Goal: Transaction & Acquisition: Purchase product/service

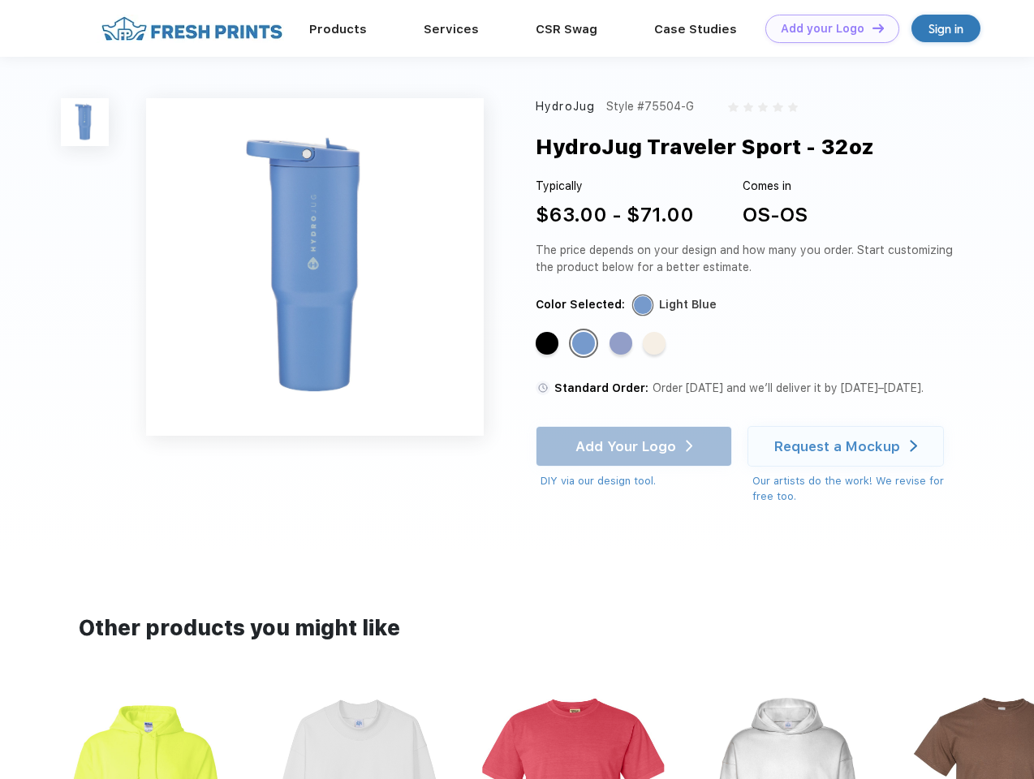
click at [826, 28] on link "Add your Logo Design Tool" at bounding box center [832, 29] width 134 height 28
click at [0, 0] on div "Design Tool" at bounding box center [0, 0] width 0 height 0
click at [871, 28] on link "Add your Logo Design Tool" at bounding box center [832, 29] width 134 height 28
click at [85, 122] on img at bounding box center [85, 122] width 48 height 48
click at [548, 344] on div "Standard Color" at bounding box center [546, 343] width 23 height 23
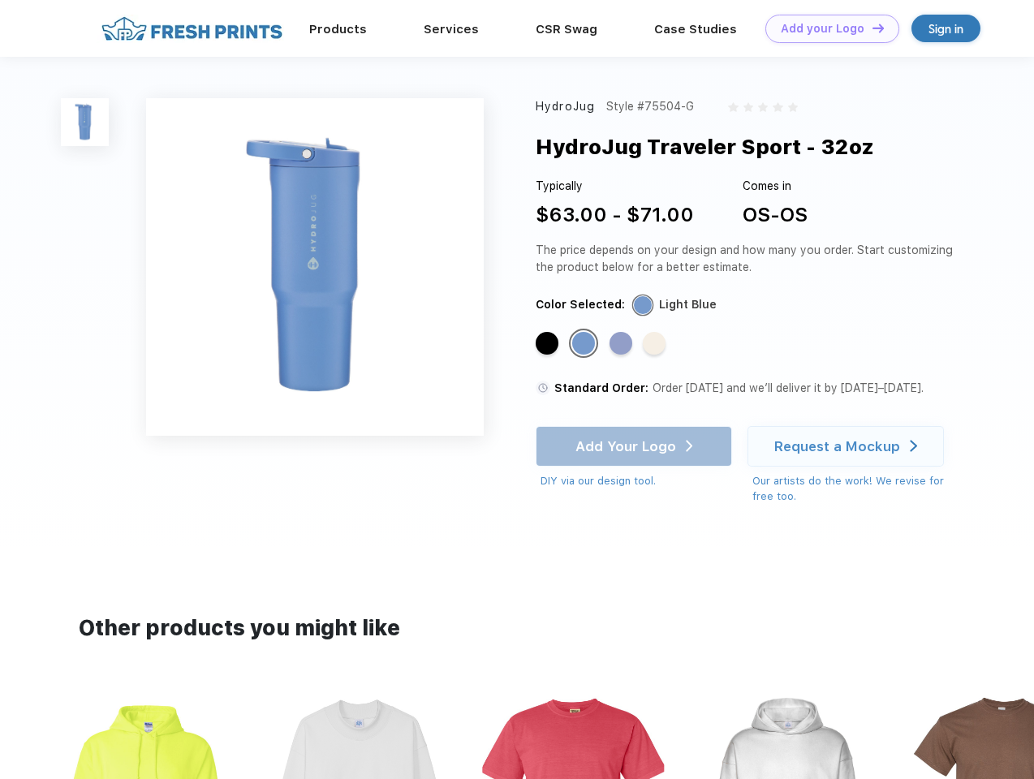
click at [585, 344] on div "Standard Color" at bounding box center [583, 343] width 23 height 23
click at [622, 344] on div "Standard Color" at bounding box center [620, 343] width 23 height 23
click at [656, 344] on div "Standard Color" at bounding box center [654, 343] width 23 height 23
click at [635, 446] on div "Add Your Logo DIY via our design tool. Ah shoot! This product isn't up in our d…" at bounding box center [633, 457] width 196 height 63
click at [848, 446] on div "Request a Mockup" at bounding box center [837, 446] width 126 height 16
